Goal: Task Accomplishment & Management: Manage account settings

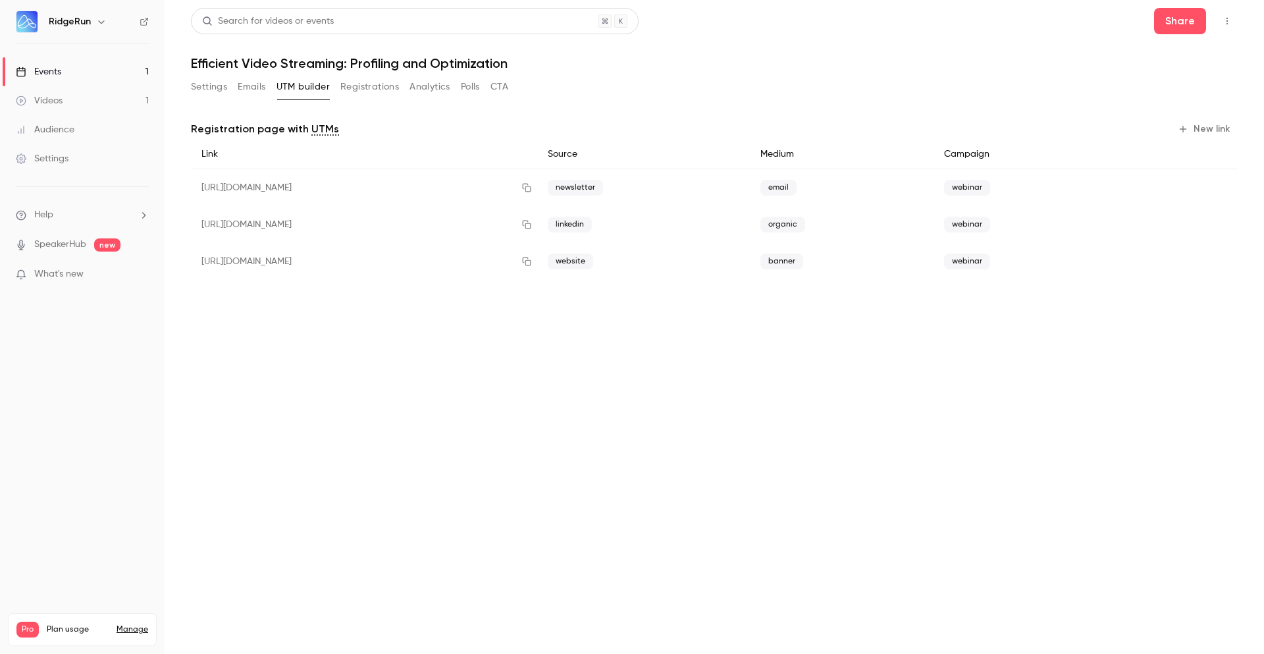
click at [219, 78] on button "Settings" at bounding box center [209, 86] width 36 height 21
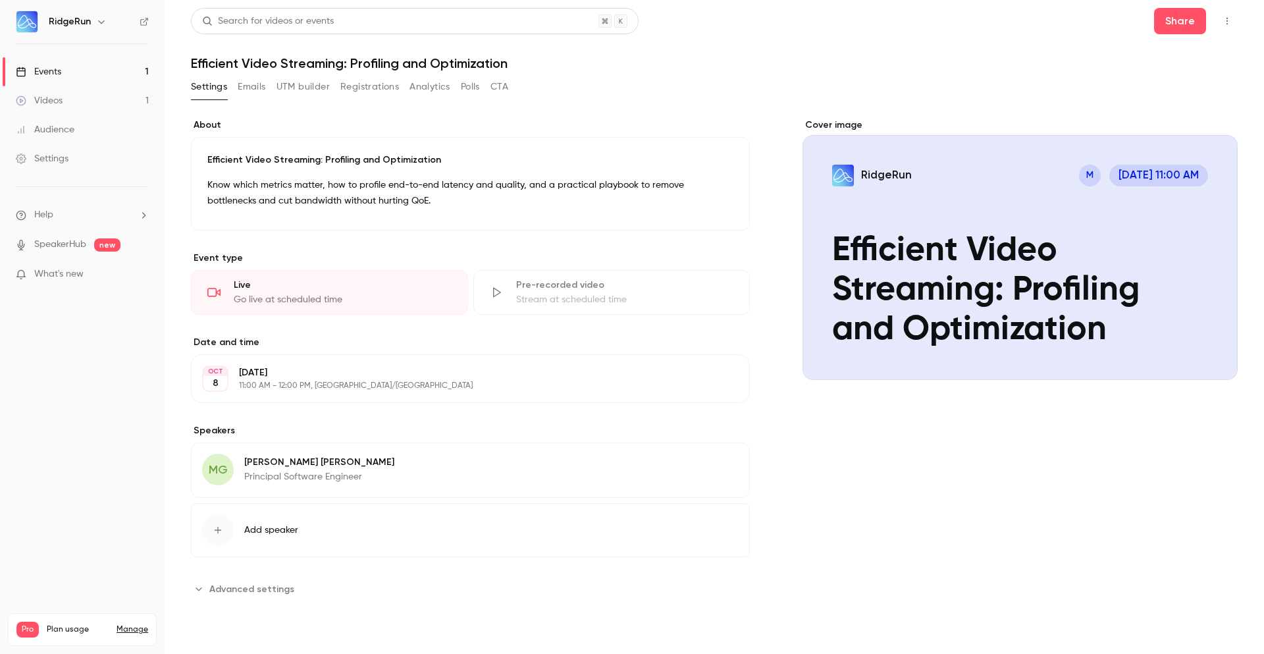
click at [375, 371] on p "[DATE]" at bounding box center [459, 372] width 441 height 13
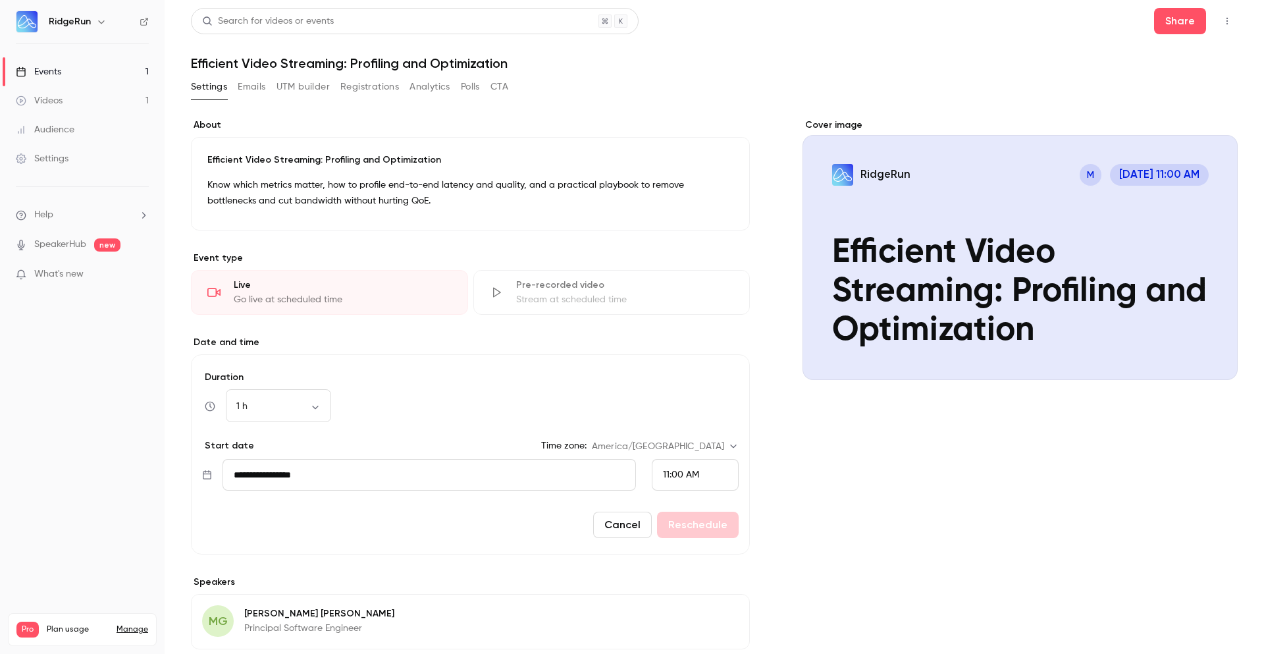
click at [705, 473] on div "11:00 AM" at bounding box center [695, 475] width 87 height 32
click at [688, 301] on span "9:00 AM" at bounding box center [676, 299] width 36 height 9
click at [714, 520] on button "Reschedule" at bounding box center [698, 525] width 82 height 26
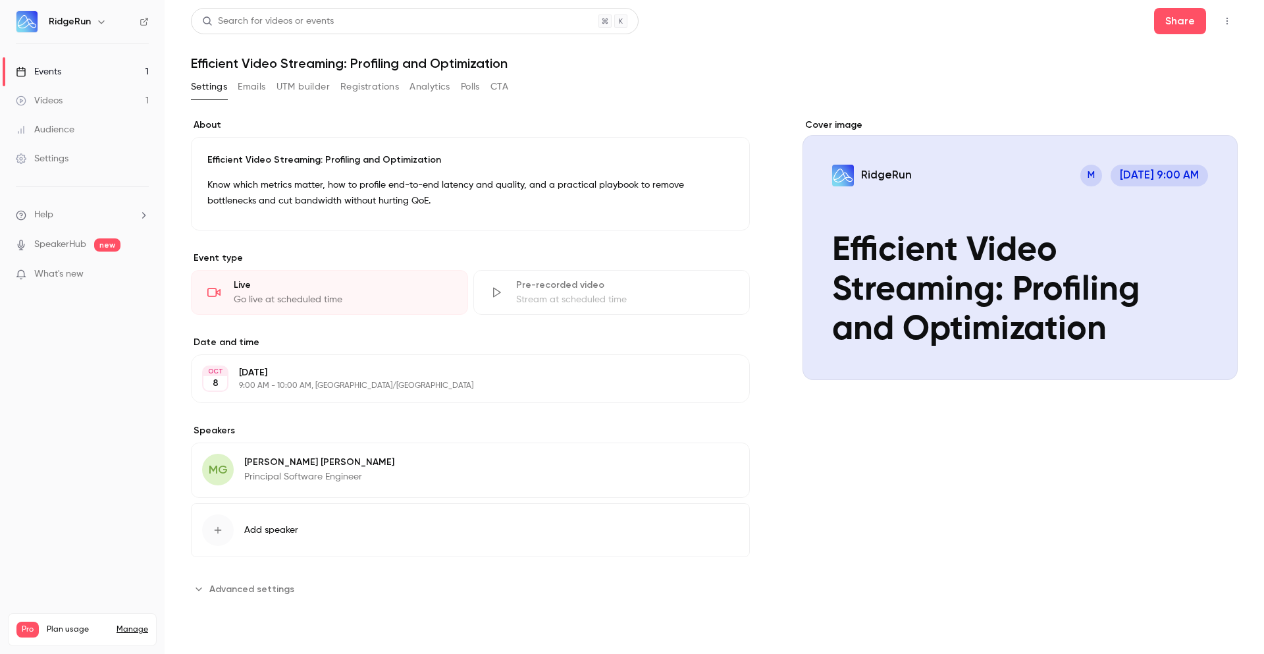
click at [425, 380] on div "[DATE] 9:00 AM - 10:00 AM, [GEOGRAPHIC_DATA]/[GEOGRAPHIC_DATA]" at bounding box center [459, 378] width 441 height 25
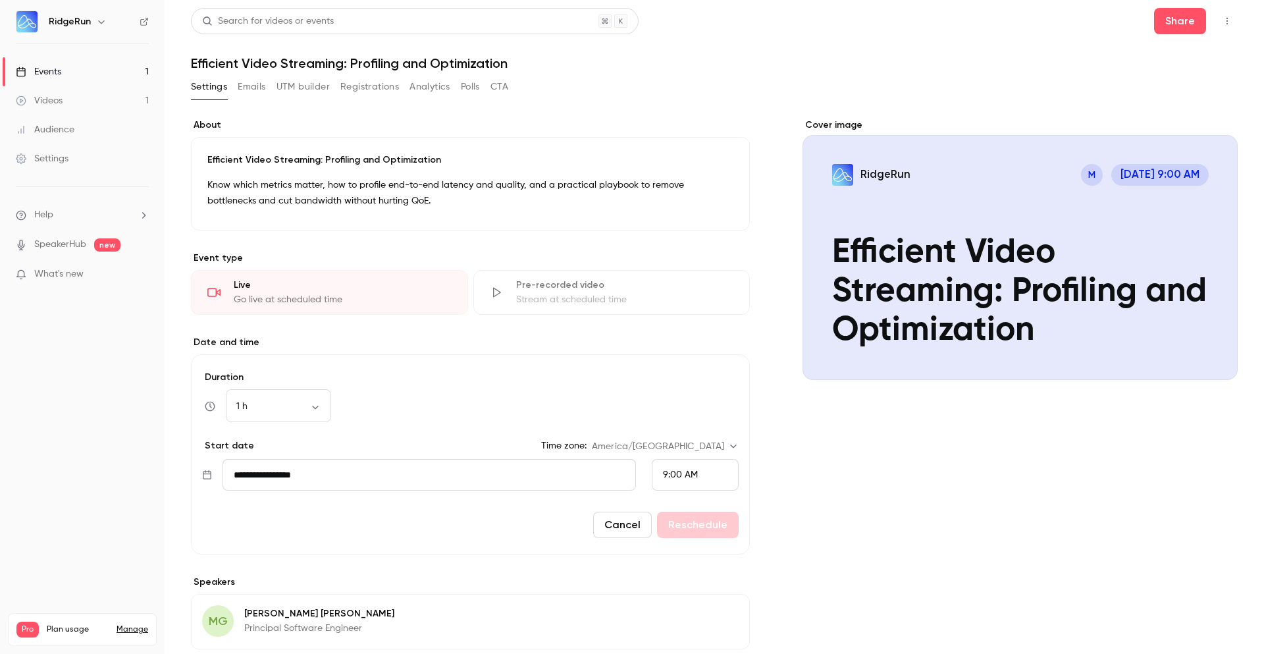
click at [685, 467] on div "9:00 AM" at bounding box center [695, 475] width 87 height 32
click at [697, 403] on div "10:00 AM" at bounding box center [690, 403] width 65 height 14
click at [723, 533] on button "Reschedule" at bounding box center [698, 525] width 82 height 26
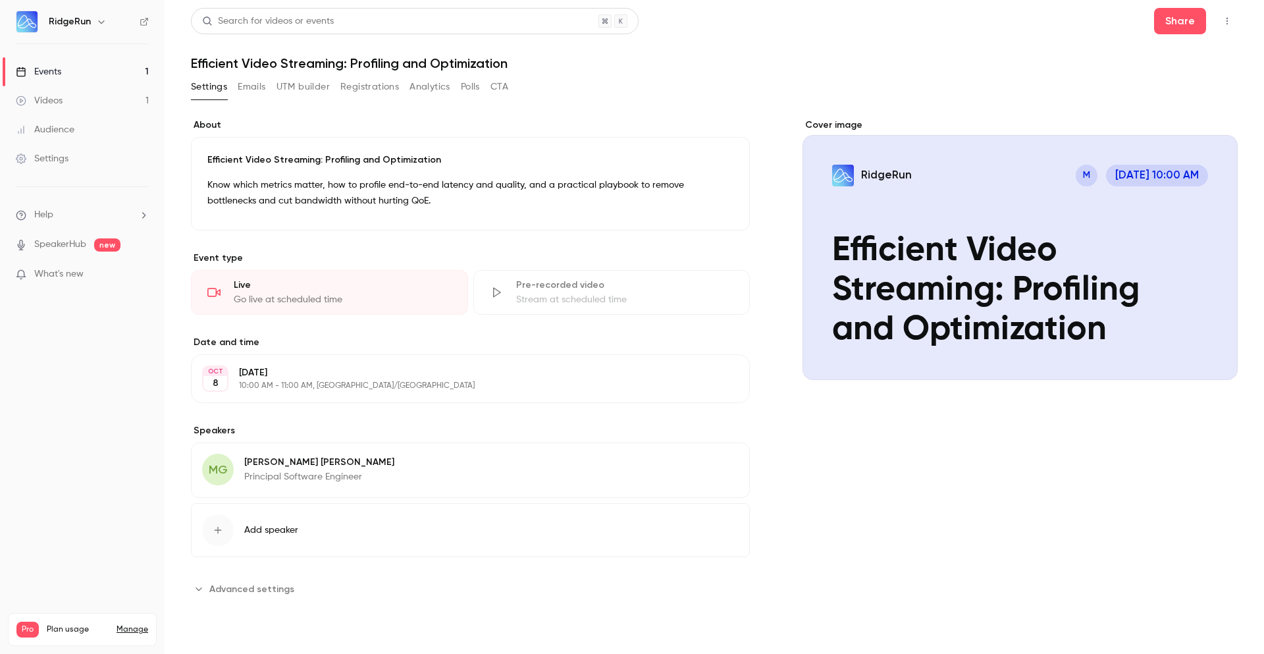
click at [390, 94] on button "Registrations" at bounding box center [369, 86] width 59 height 21
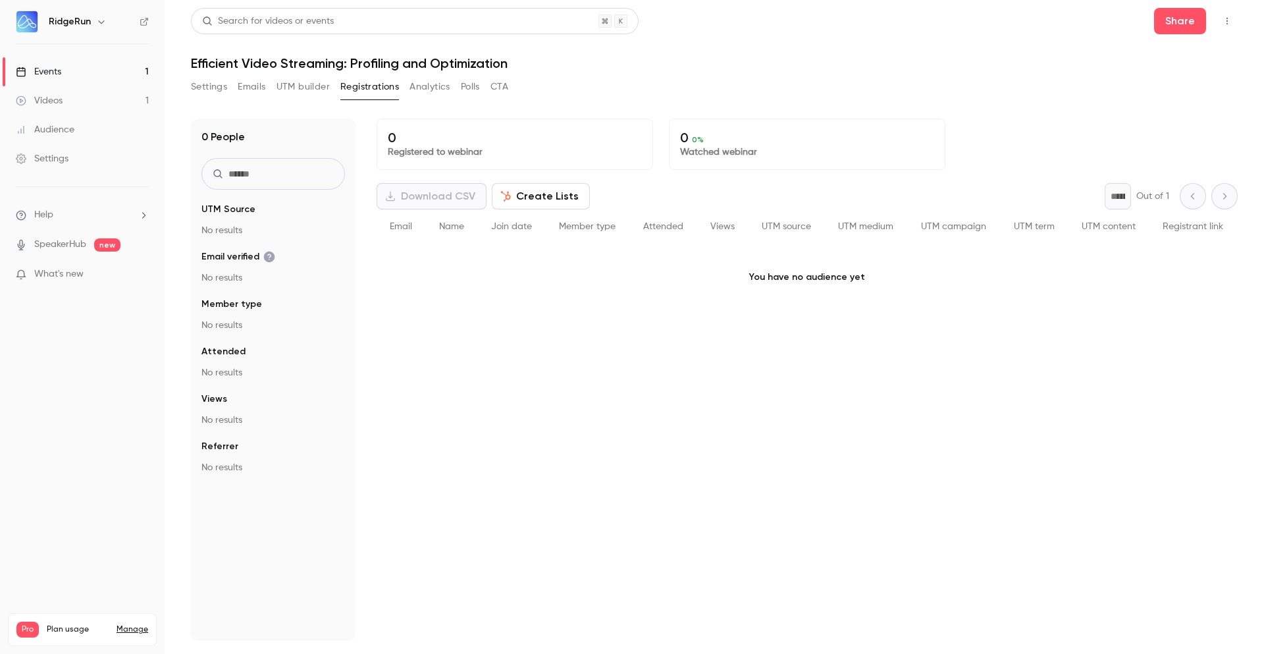
click at [206, 84] on button "Settings" at bounding box center [209, 86] width 36 height 21
